Goal: Task Accomplishment & Management: Manage account settings

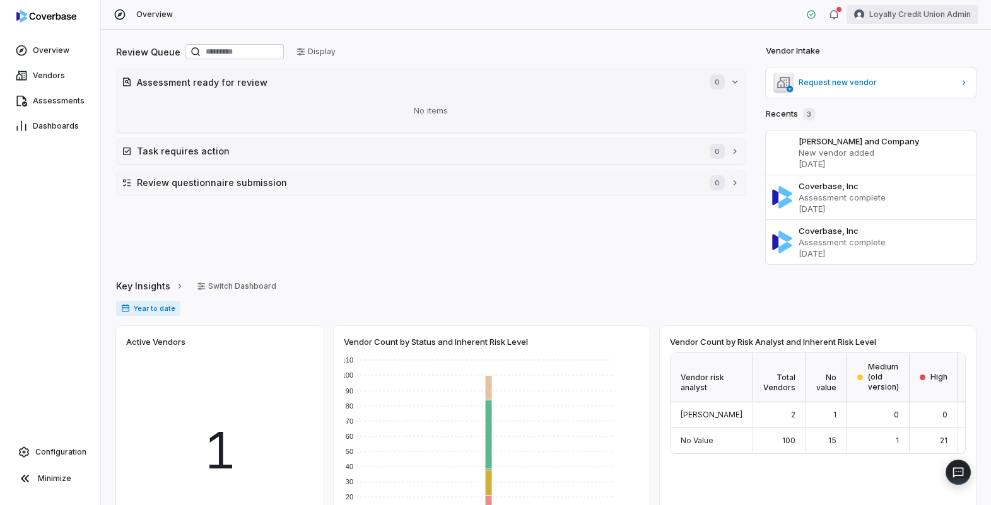
click at [913, 17] on html "Overview Vendors Assessments Dashboards Configuration Minimize Overview Loyalty…" at bounding box center [495, 252] width 991 height 505
click at [894, 110] on div "Log out" at bounding box center [925, 116] width 97 height 20
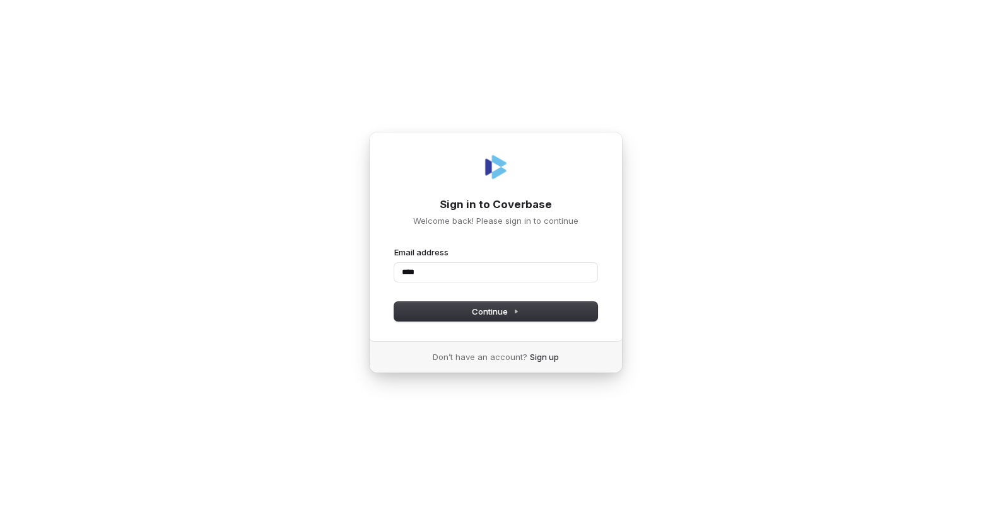
click at [0, 505] on com-1password-button at bounding box center [0, 505] width 0 height 0
click at [532, 270] on input "****" at bounding box center [495, 272] width 203 height 19
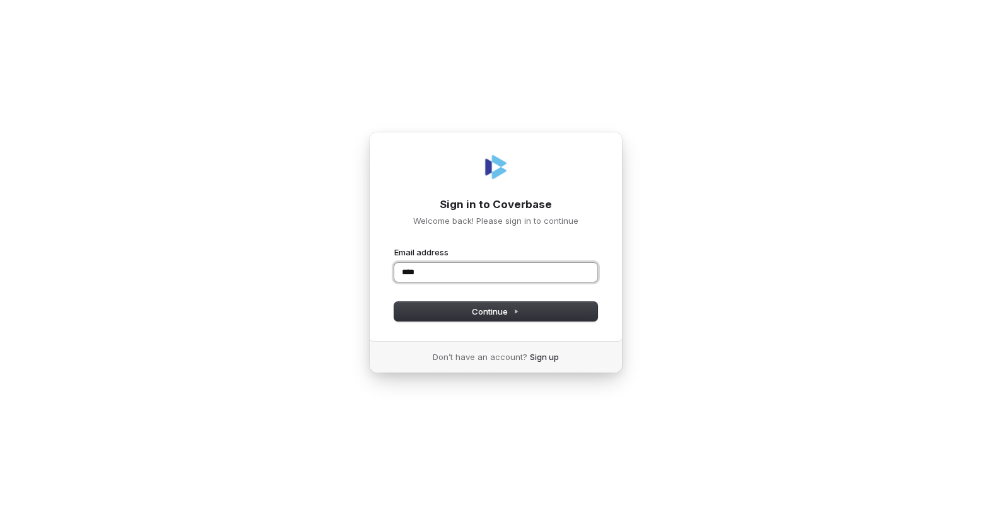
click at [532, 270] on input "****" at bounding box center [495, 272] width 203 height 19
type input "**********"
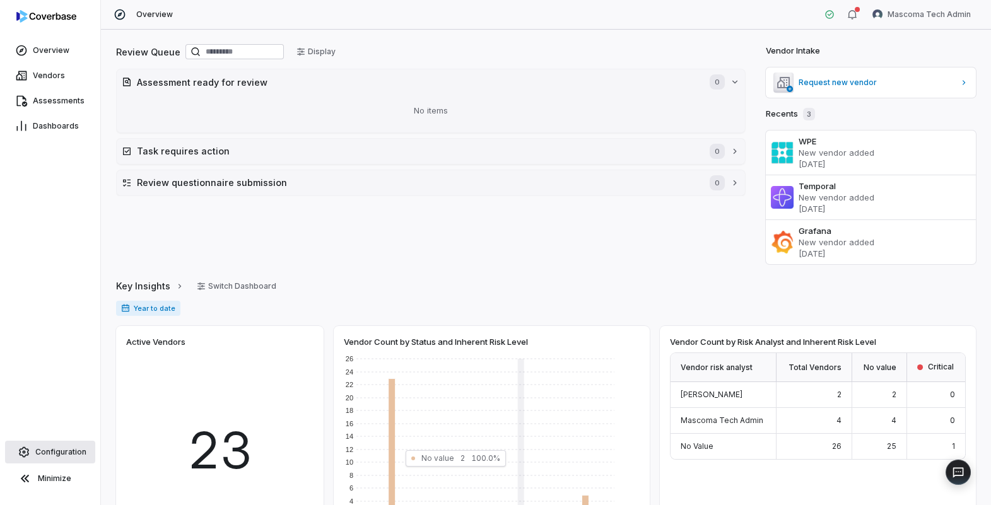
click at [74, 456] on span "Configuration" at bounding box center [60, 452] width 51 height 10
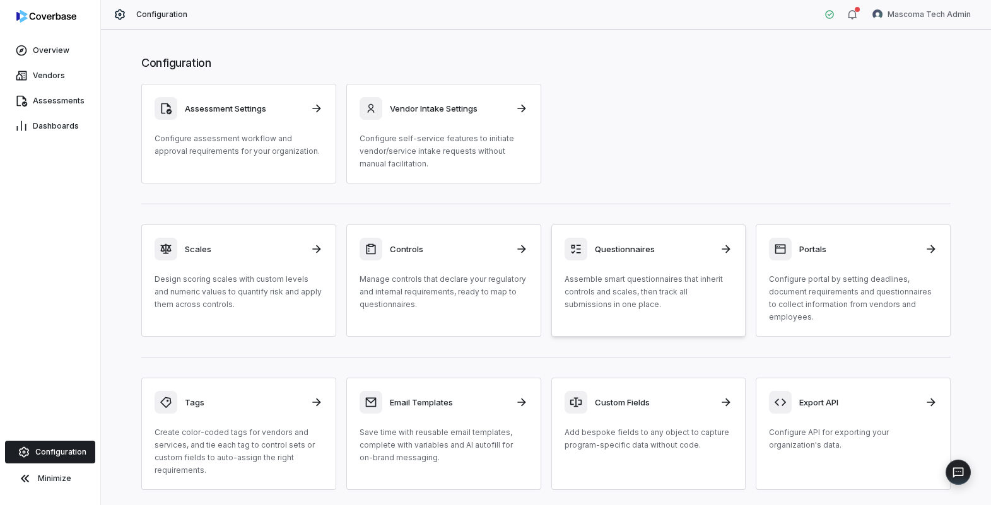
scroll to position [37, 0]
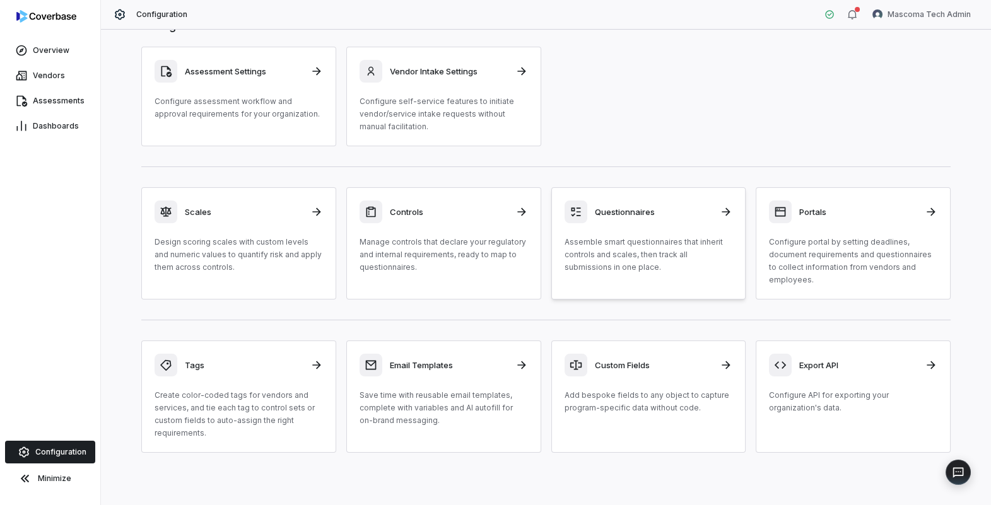
click at [608, 279] on link "Questionnaires Assemble smart questionnaires that inherit controls and scales, …" at bounding box center [648, 243] width 195 height 112
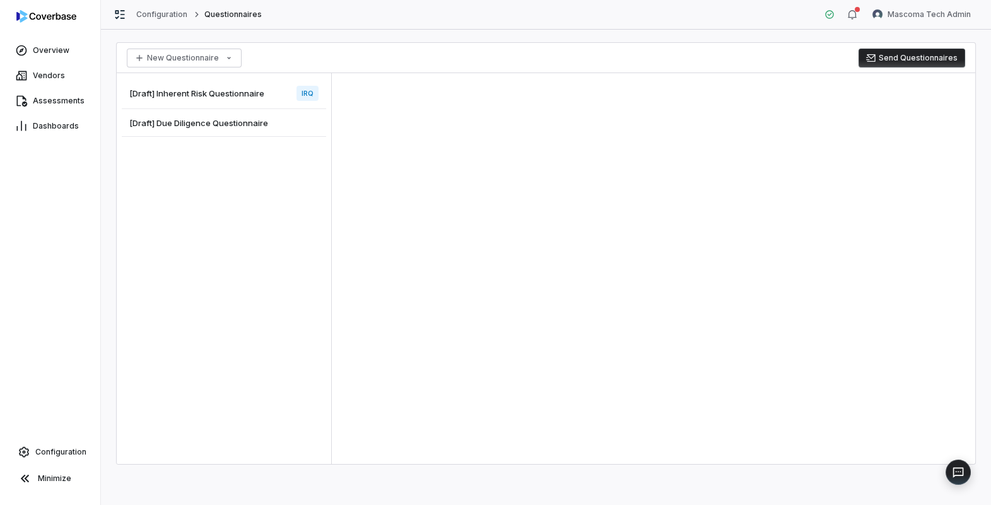
click at [220, 91] on span "[Draft] Inherent Risk Questionnaire" at bounding box center [196, 93] width 135 height 11
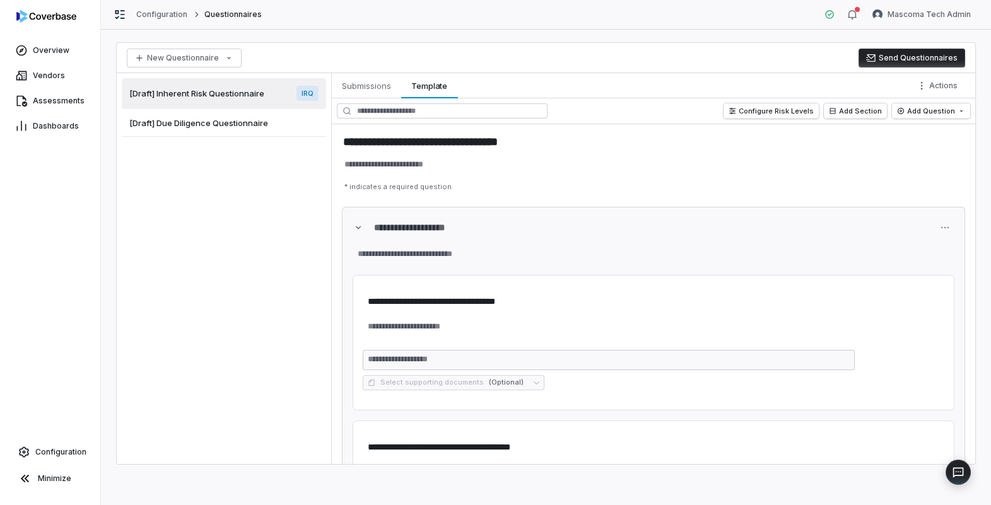
type textarea "*"
click at [54, 78] on span "Vendors" at bounding box center [49, 76] width 32 height 10
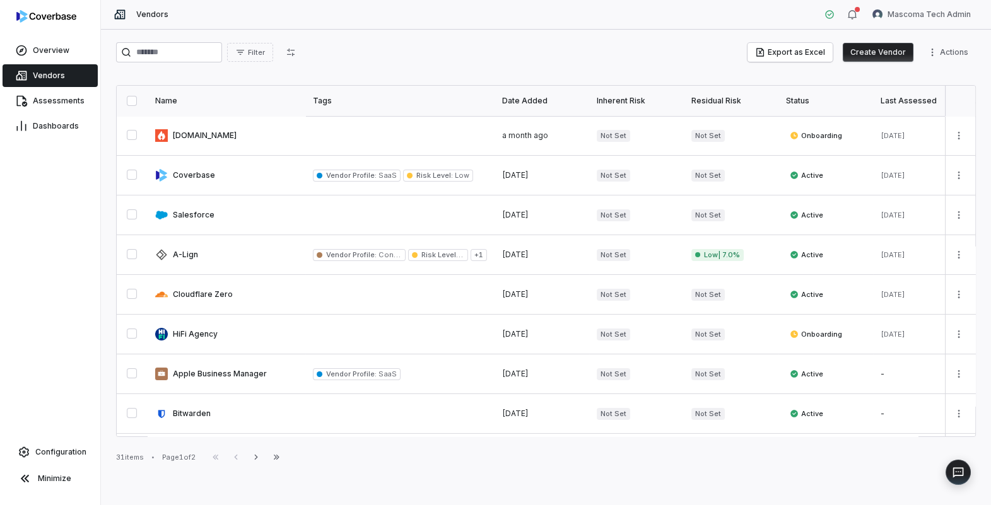
click at [875, 48] on button "Create Vendor" at bounding box center [878, 52] width 71 height 19
click at [956, 13] on html "Overview Vendors Assessments Dashboards Configuration Minimize Vendors Mascoma …" at bounding box center [495, 252] width 991 height 505
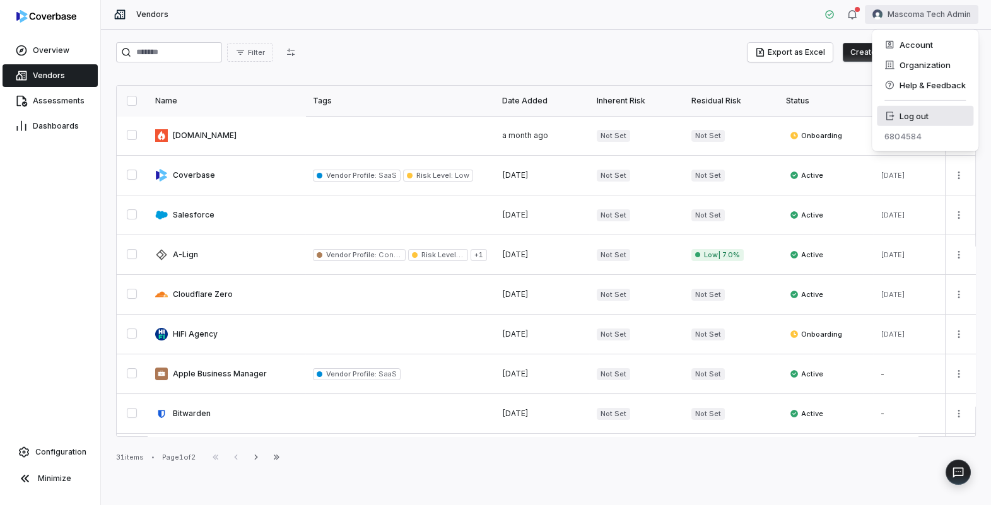
click at [917, 112] on div "Log out" at bounding box center [925, 116] width 97 height 20
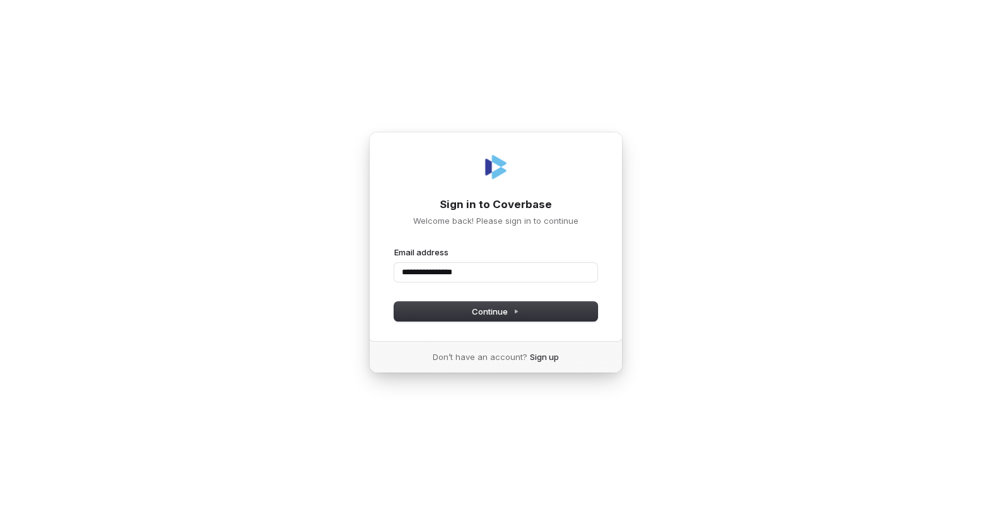
type input "**********"
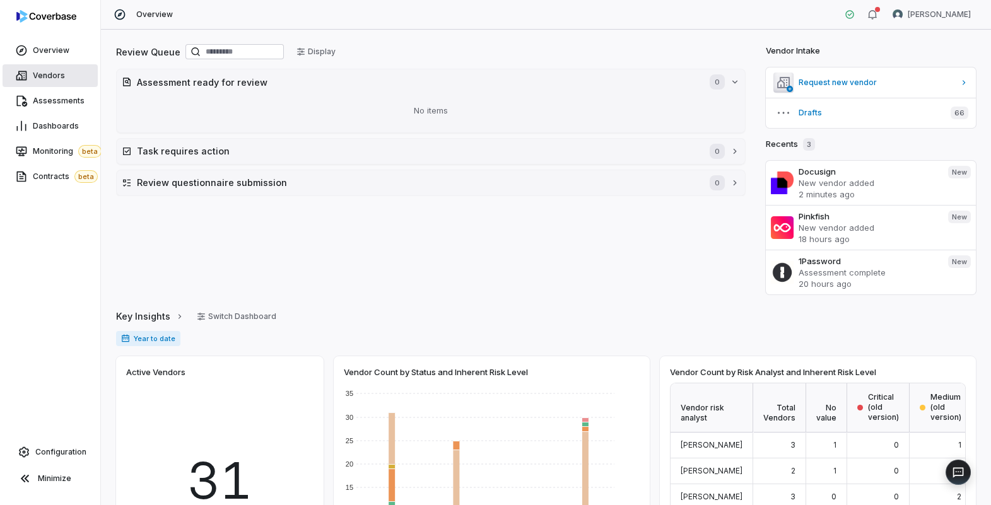
click at [49, 79] on span "Vendors" at bounding box center [49, 76] width 32 height 10
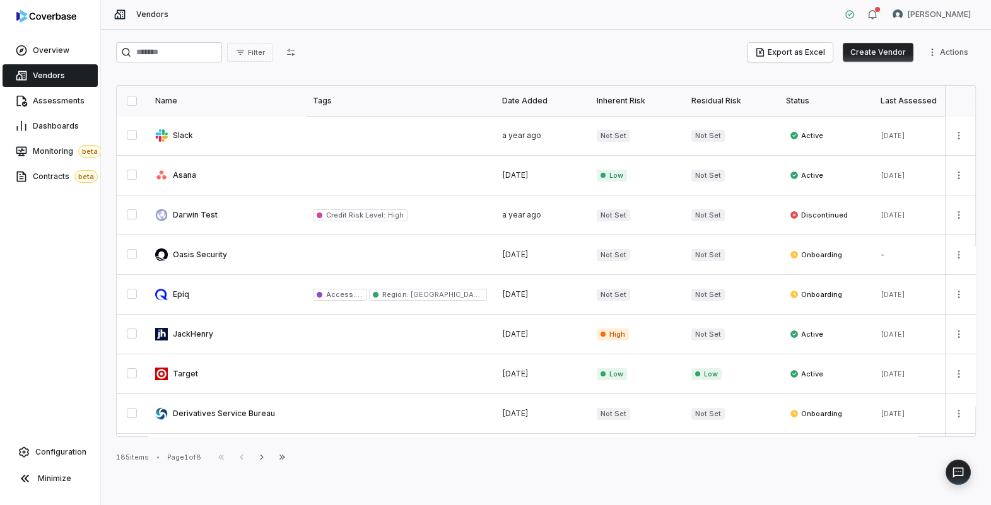
click at [867, 57] on button "Create Vendor" at bounding box center [878, 52] width 71 height 19
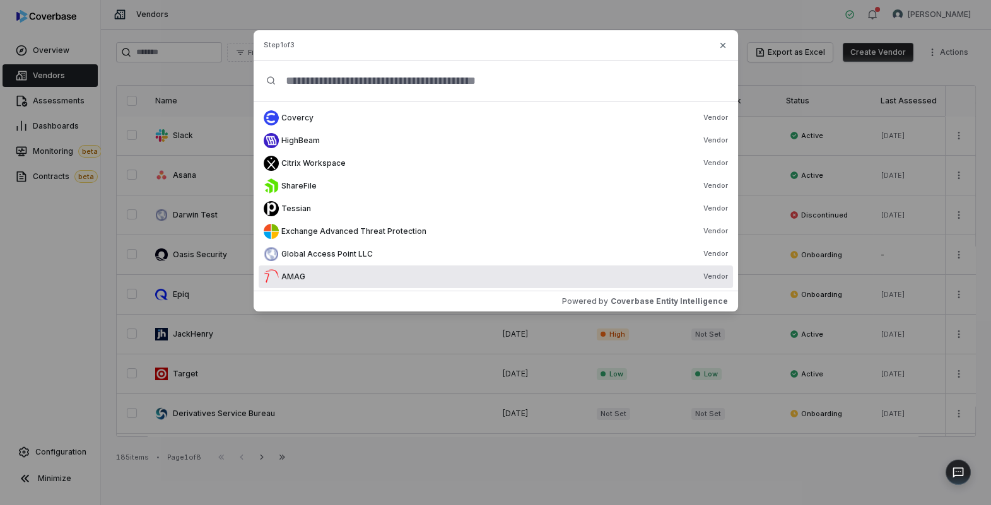
click at [545, 273] on div "AMAG Vendor" at bounding box center [504, 277] width 447 height 10
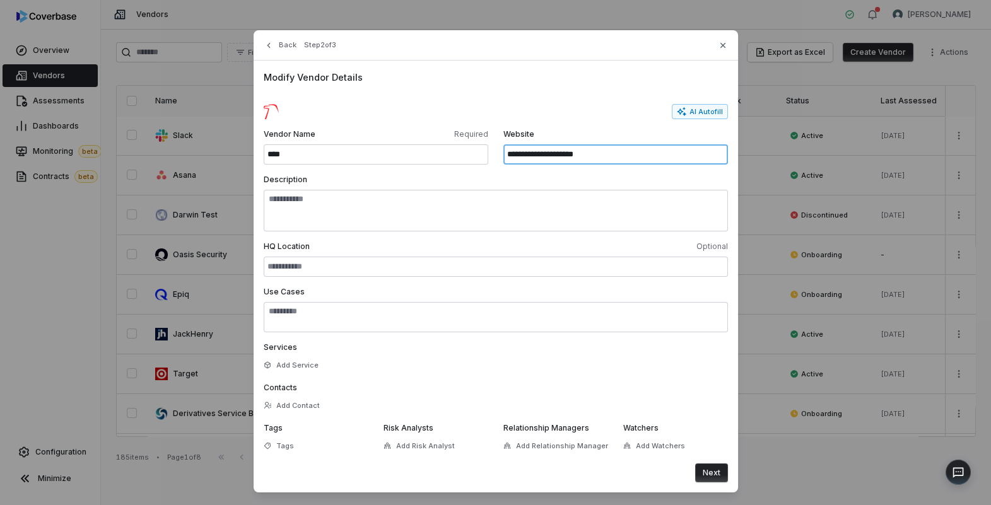
click at [572, 161] on input "**********" at bounding box center [615, 154] width 225 height 20
click at [555, 114] on div "AI Autofill" at bounding box center [496, 111] width 464 height 15
click at [705, 474] on button "Next" at bounding box center [711, 473] width 33 height 19
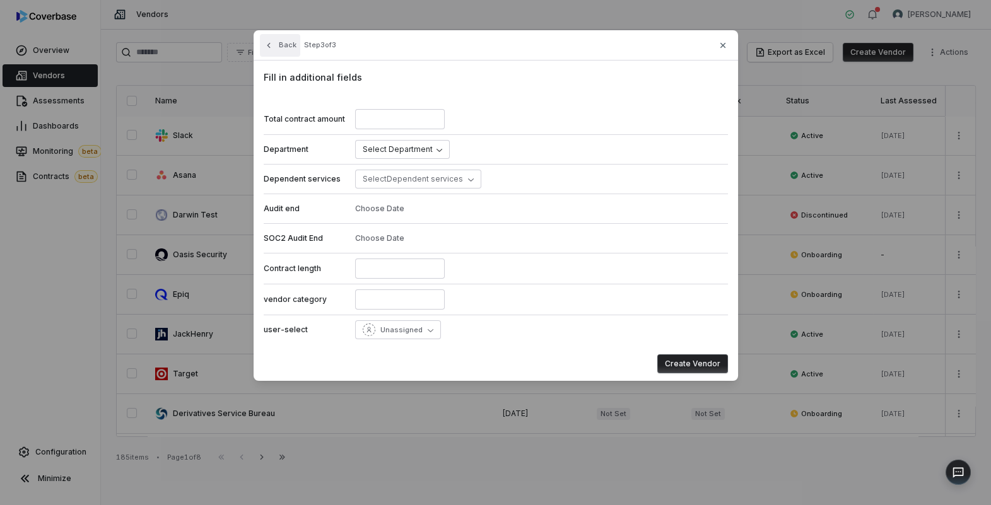
click at [268, 44] on icon "button" at bounding box center [268, 44] width 3 height 5
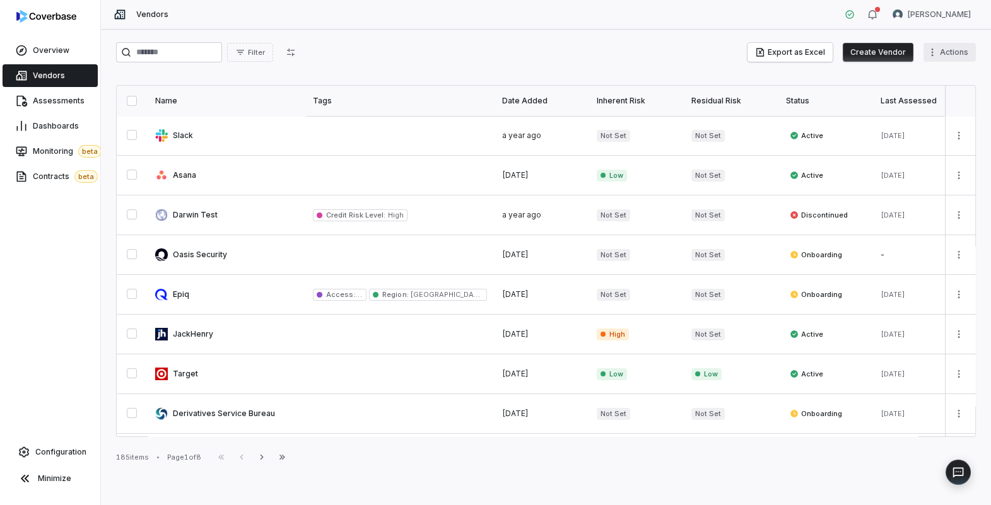
click at [945, 56] on html "Overview Vendors Assessments Dashboards Monitoring beta Contracts beta Configur…" at bounding box center [495, 252] width 991 height 505
click at [907, 79] on div "Bulk Create Vendors" at bounding box center [915, 79] width 110 height 20
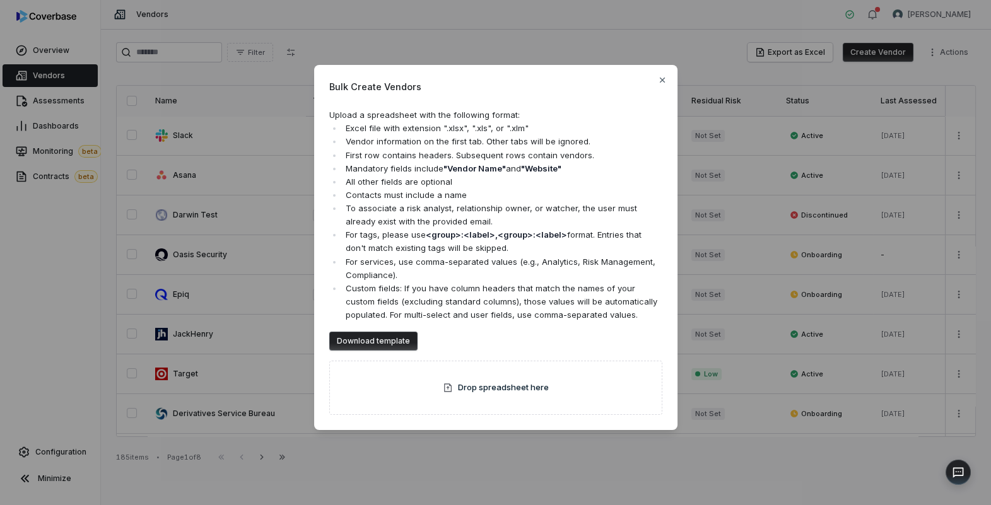
click at [273, 130] on div "Bulk Create Vendors Upload a spreadsheet with the following format: Excel file …" at bounding box center [495, 253] width 991 height 416
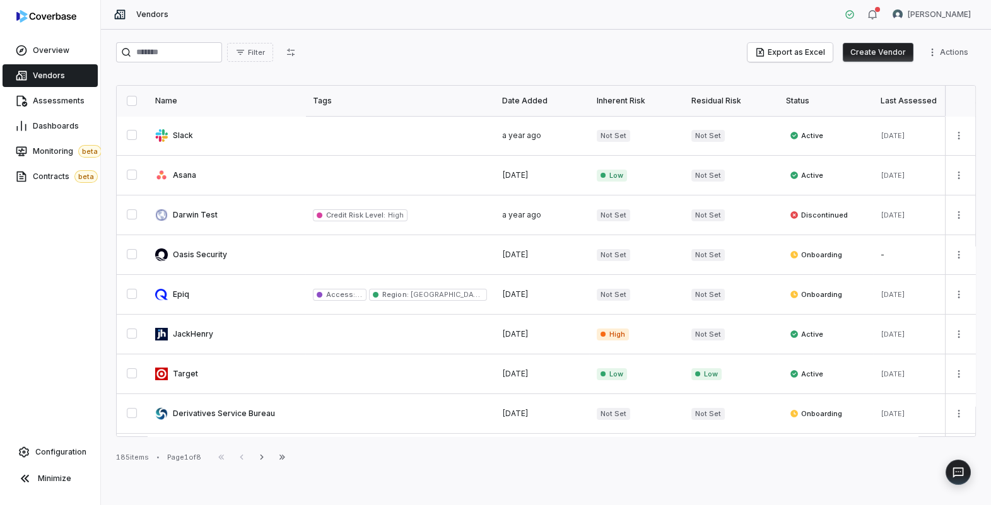
click at [855, 56] on button "Create Vendor" at bounding box center [878, 52] width 71 height 19
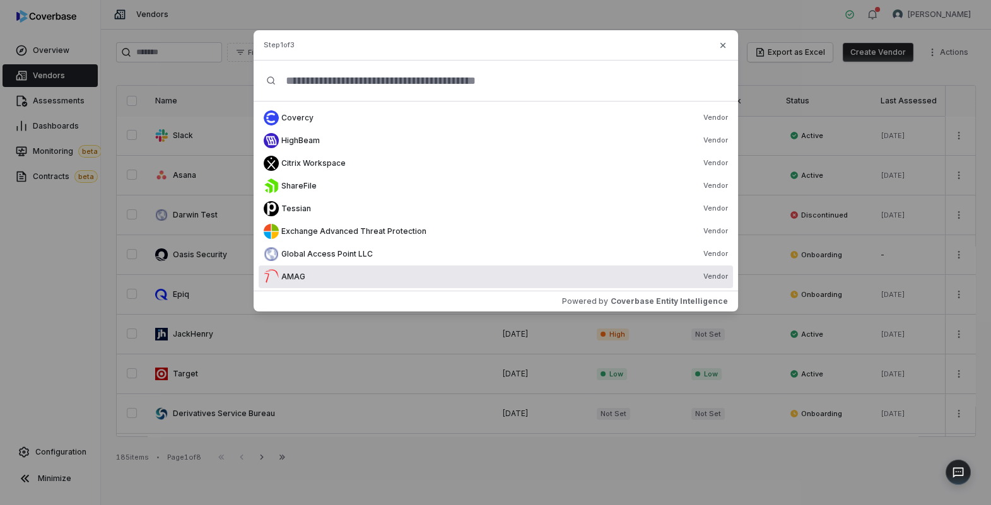
click at [445, 277] on div "AMAG Vendor" at bounding box center [504, 277] width 447 height 10
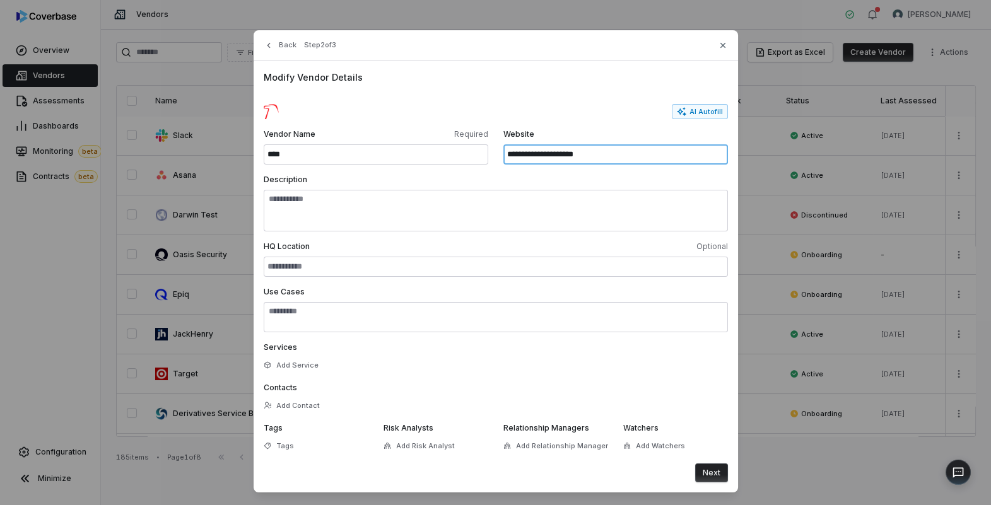
click at [555, 163] on input "**********" at bounding box center [615, 154] width 225 height 20
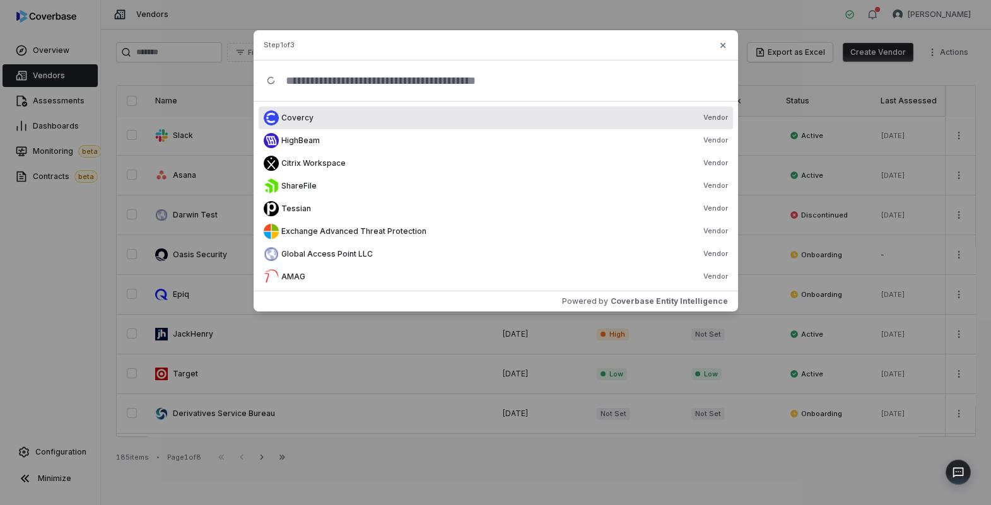
click at [40, 181] on div "Create Vendor Step 1 of 3 Covercy Vendor HighBeam Vendor Citrix Workspace Vendo…" at bounding box center [495, 171] width 991 height 342
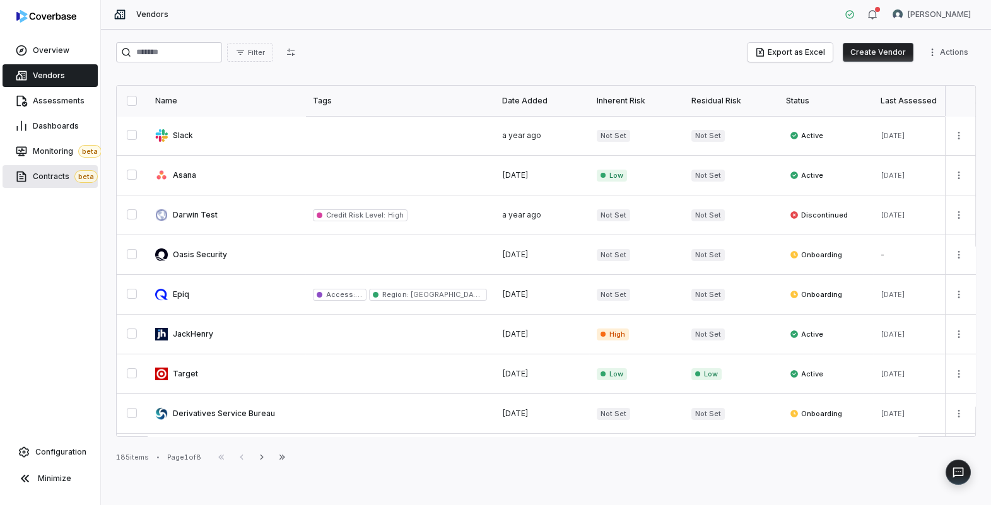
click at [47, 177] on span "Contracts beta" at bounding box center [65, 176] width 65 height 13
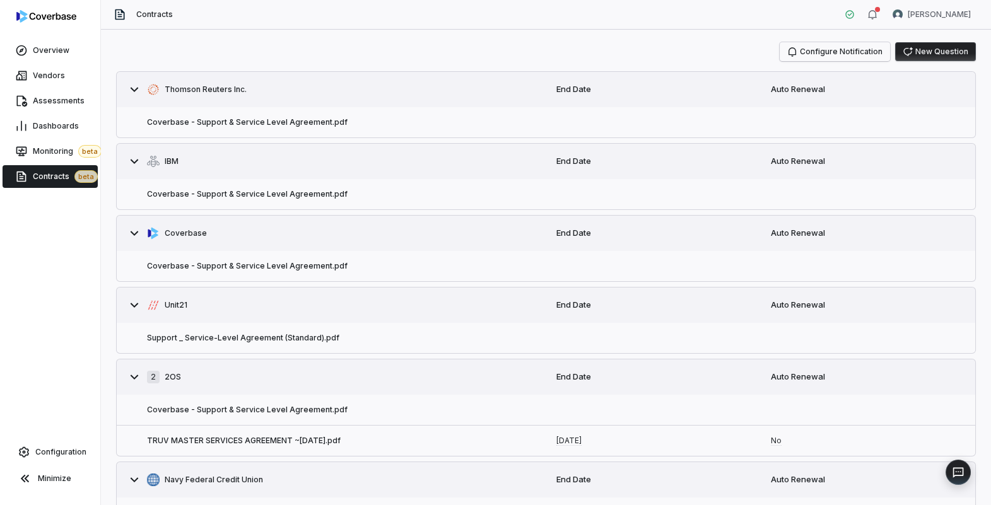
click at [866, 54] on button "Configure Notification" at bounding box center [835, 51] width 110 height 19
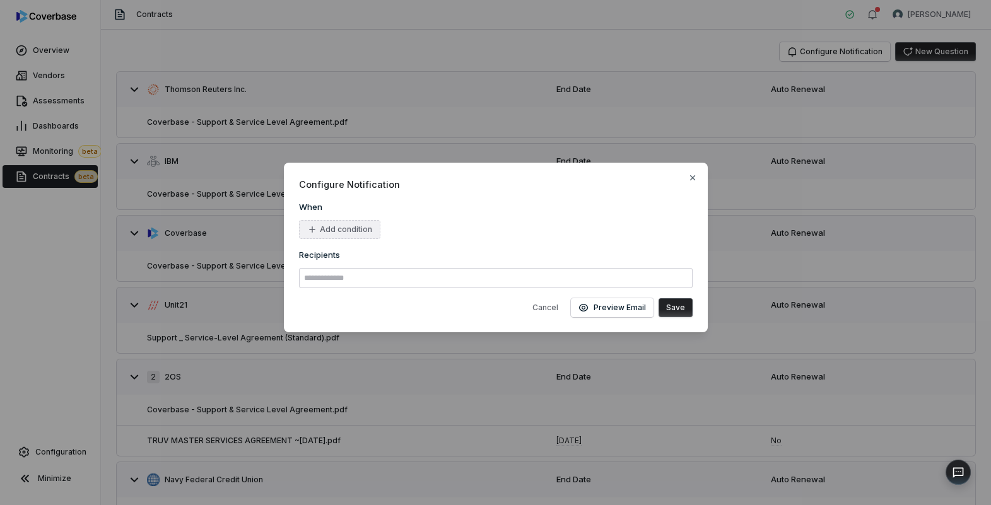
click at [360, 233] on button "Add condition" at bounding box center [339, 229] width 81 height 19
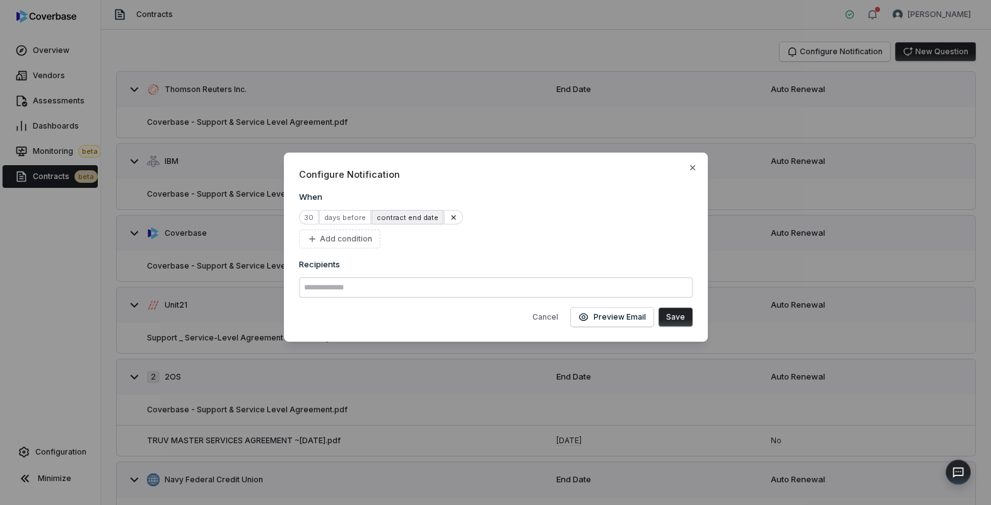
click at [405, 216] on div "contract end date" at bounding box center [408, 217] width 72 height 15
click at [694, 170] on icon "button" at bounding box center [693, 168] width 10 height 10
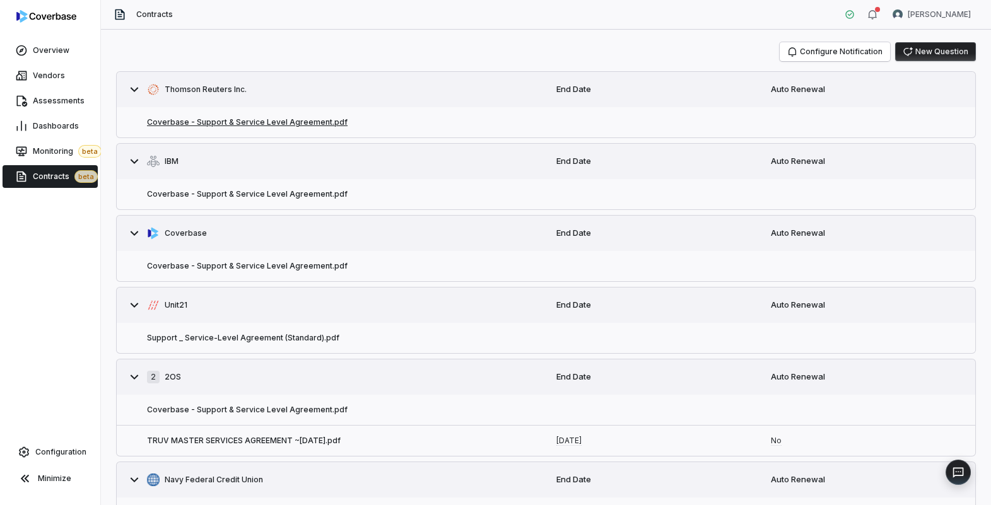
click at [276, 120] on button "Coverbase - Support & Service Level Agreement.pdf" at bounding box center [247, 122] width 201 height 10
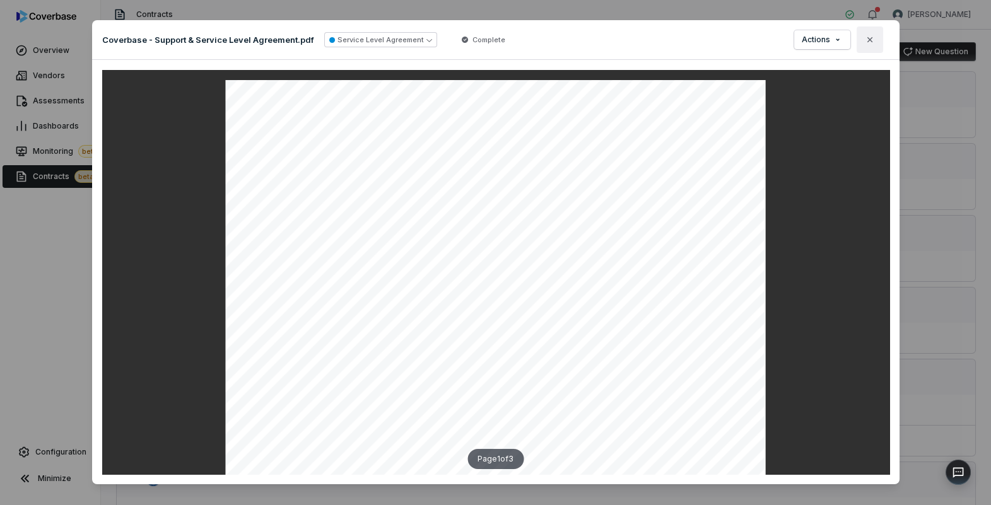
click at [872, 40] on icon "button" at bounding box center [870, 40] width 10 height 10
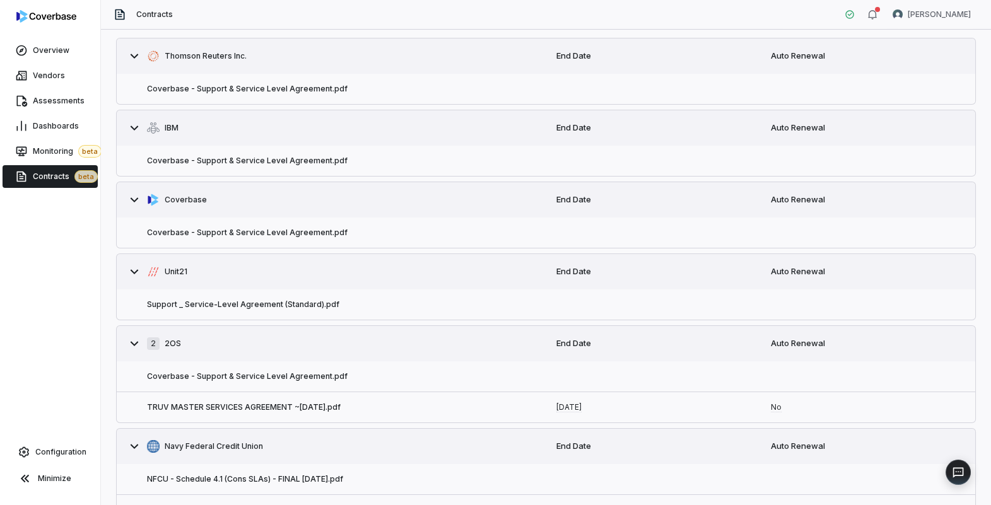
scroll to position [93, 0]
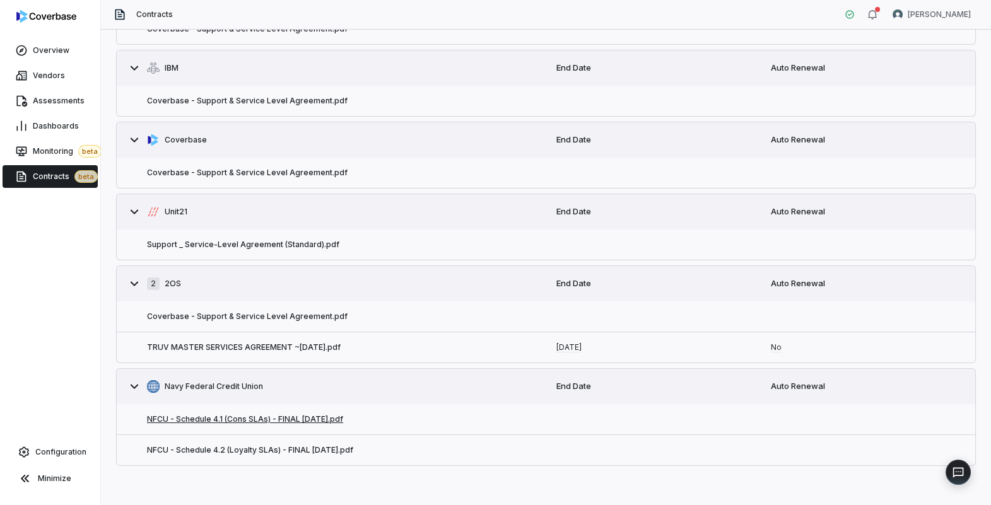
click at [269, 421] on button "NFCU - Schedule 4.1 (Cons SLAs) - FINAL 10.23.23.pdf" at bounding box center [245, 419] width 196 height 10
click at [193, 172] on button "Coverbase - Support & Service Level Agreement.pdf" at bounding box center [247, 173] width 201 height 10
